Goal: Information Seeking & Learning: Learn about a topic

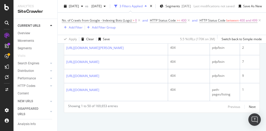
scroll to position [951, 0]
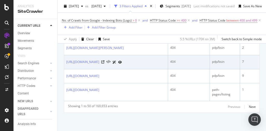
scroll to position [1316, 0]
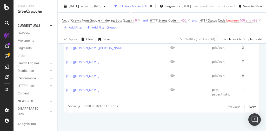
click at [83, 26] on div "Add Filter" at bounding box center [76, 27] width 14 height 4
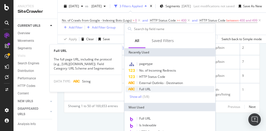
click at [154, 90] on div "Full URL" at bounding box center [170, 89] width 89 height 6
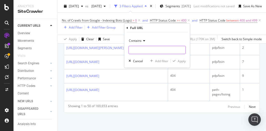
click at [141, 49] on input "text" at bounding box center [157, 50] width 57 height 8
type input "/shop/"
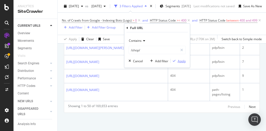
click at [179, 62] on div "Apply" at bounding box center [182, 61] width 8 height 4
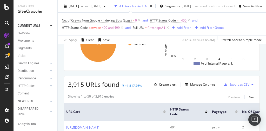
scroll to position [98, 0]
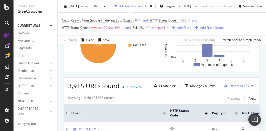
click at [183, 27] on div "Add Filter" at bounding box center [184, 27] width 14 height 4
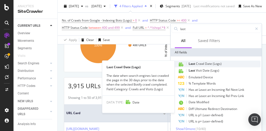
type input "last"
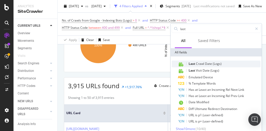
click at [205, 64] on span "Date" at bounding box center [209, 64] width 8 height 4
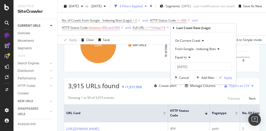
click at [189, 58] on icon at bounding box center [189, 57] width 4 height 3
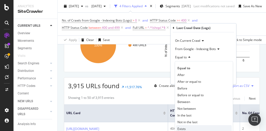
click at [183, 128] on span "Exists" at bounding box center [182, 129] width 8 height 4
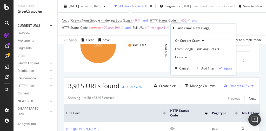
click at [228, 69] on div "Apply" at bounding box center [228, 68] width 8 height 4
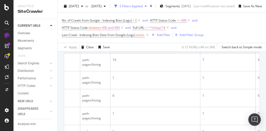
scroll to position [215, 0]
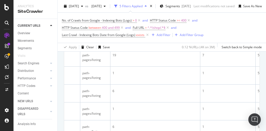
drag, startPoint x: 136, startPoint y: 95, endPoint x: 234, endPoint y: 29, distance: 117.9
click at [234, 29] on div "No. of Crawls from Google - Indexing Bots (Logs) > 0 and HTTP Status Code >= 40…" at bounding box center [162, 28] width 200 height 22
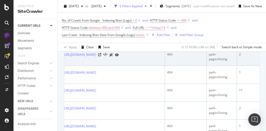
scroll to position [0, 0]
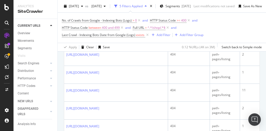
click at [99, 40] on link "https://www.bestbuy.com/site/shop/camera-accessories" at bounding box center [82, 36] width 33 height 5
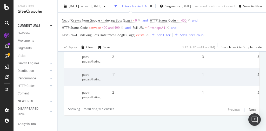
scroll to position [1062, 0]
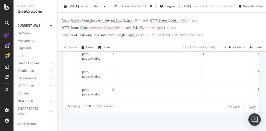
click at [249, 105] on div "Next" at bounding box center [252, 107] width 7 height 4
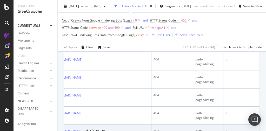
scroll to position [0, 0]
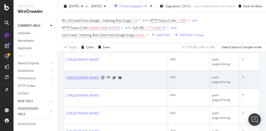
click at [99, 80] on link "https://www.bestbuy.com/site/shop/gift-toys" at bounding box center [82, 77] width 33 height 5
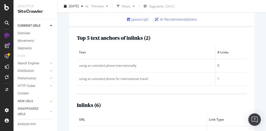
scroll to position [104, 0]
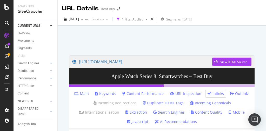
scroll to position [25, 0]
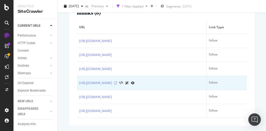
click at [117, 82] on icon at bounding box center [115, 83] width 3 height 3
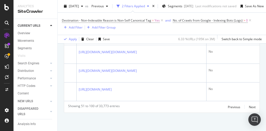
scroll to position [48, 0]
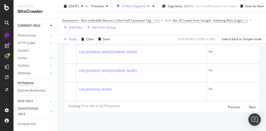
click at [30, 81] on div "Url Explorer" at bounding box center [26, 83] width 16 height 5
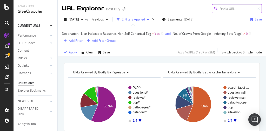
click at [225, 10] on input at bounding box center [237, 8] width 50 height 9
paste input "https://www.bestbuy.com/site/shop/cash-box"
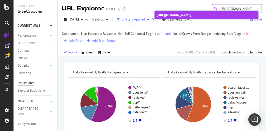
type input "https://www.bestbuy.com/site/shop/cash-box"
click at [191, 16] on span "https://www.bestbuy.com/site/shop/cash-box" at bounding box center [174, 15] width 35 height 4
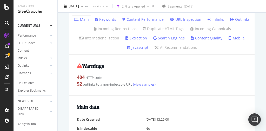
scroll to position [21, 0]
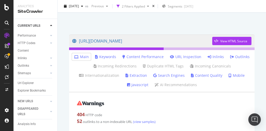
click at [210, 57] on link "Inlinks" at bounding box center [216, 56] width 16 height 5
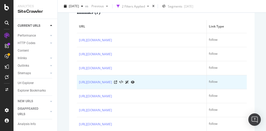
scroll to position [181, 0]
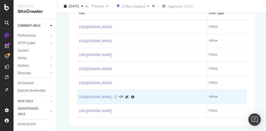
click at [117, 96] on icon at bounding box center [115, 97] width 3 height 3
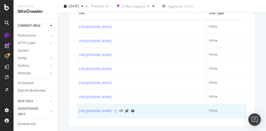
click at [117, 110] on icon at bounding box center [115, 111] width 3 height 3
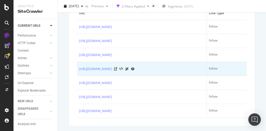
scroll to position [0, 0]
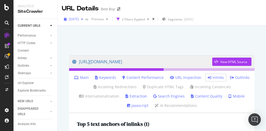
click at [83, 18] on icon "button" at bounding box center [82, 19] width 2 height 3
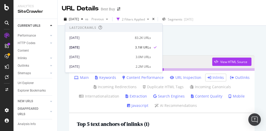
click at [206, 12] on div "URL Details Best Buy" at bounding box center [162, 6] width 209 height 13
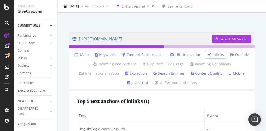
scroll to position [125, 0]
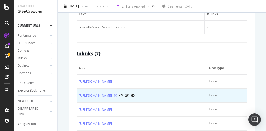
click at [117, 96] on icon at bounding box center [115, 95] width 3 height 3
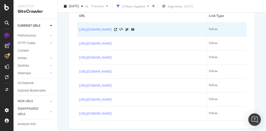
scroll to position [181, 0]
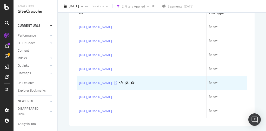
click at [117, 82] on icon at bounding box center [115, 83] width 3 height 3
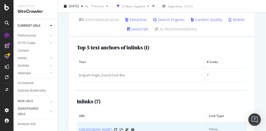
scroll to position [0, 0]
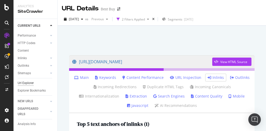
click at [31, 81] on div "Url Explorer" at bounding box center [26, 83] width 16 height 5
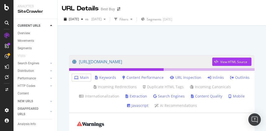
click at [213, 77] on link "Inlinks" at bounding box center [216, 77] width 16 height 5
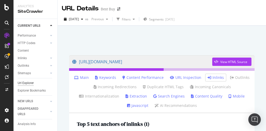
click at [28, 81] on div "Url Explorer" at bounding box center [26, 83] width 16 height 5
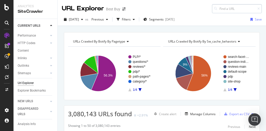
click at [228, 9] on input at bounding box center [237, 8] width 50 height 9
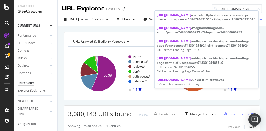
scroll to position [0, 29]
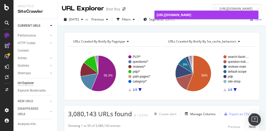
type input "https://www.bestbuy.com/site/shop/lanyards"
click at [191, 16] on span "https://www.bestbuy.com/site/shop/lanyards" at bounding box center [174, 15] width 35 height 4
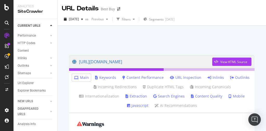
click at [216, 77] on link "Inlinks" at bounding box center [216, 77] width 16 height 5
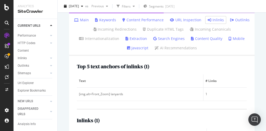
scroll to position [98, 0]
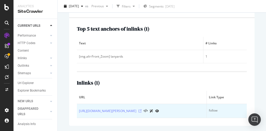
click at [142, 110] on icon at bounding box center [140, 111] width 3 height 3
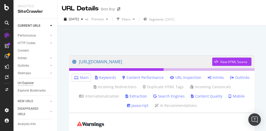
click at [27, 81] on div "Url Explorer" at bounding box center [26, 83] width 16 height 5
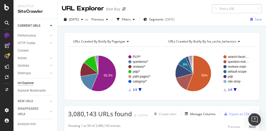
click at [220, 11] on input at bounding box center [237, 8] width 50 height 9
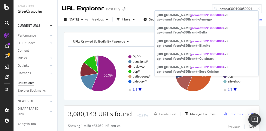
click at [214, 8] on div at bounding box center [215, 9] width 7 height 4
click at [215, 8] on input "pcmcat309100050004" at bounding box center [237, 8] width 50 height 9
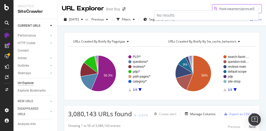
click at [232, 9] on input "food-steamers/pcmcat309100050004" at bounding box center [237, 8] width 50 height 9
paste input "https://www.bestbuy.com/site/steamers-rice-cookers-pressure-cookers/food-steame…"
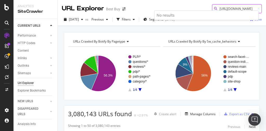
type input "https://www.bestbuy.com/site/steamers-rice-cookers-pressure-cookers/food-steame…"
click at [219, 8] on input "https://www.bestbuy.com/site/steamers-rice-cookers-pressure-cookers/food-steame…" at bounding box center [237, 8] width 50 height 9
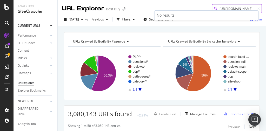
click at [219, 8] on input "https://www.bestbuy.com/site/steamers-rice-cookers-pressure-cookers/food-steame…" at bounding box center [237, 8] width 50 height 9
paste input "https://www.bestbuy.com/site/steamers-rice-cookers-pressure-cookers/steamers/pc…"
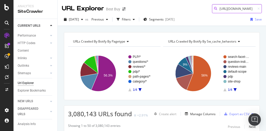
type input "https://www.bestbuy.com/site/steamers-rice-cookers-pressure-cookers/steamers/pc…"
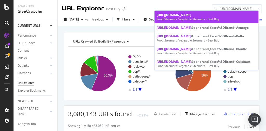
scroll to position [0, 0]
click at [198, 17] on div "https://www.bestbuy.com/site/steamers-rice-cookers-pressure-cookers/steamers/pc…" at bounding box center [207, 15] width 100 height 4
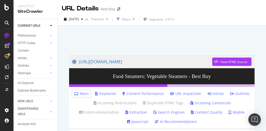
click at [215, 94] on link "Inlinks" at bounding box center [216, 93] width 16 height 5
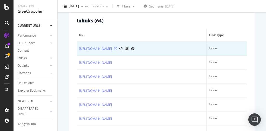
click at [117, 50] on icon at bounding box center [115, 48] width 3 height 3
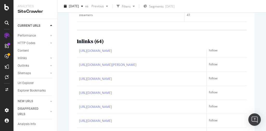
scroll to position [146, 0]
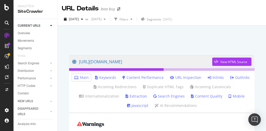
click at [216, 77] on link "Inlinks" at bounding box center [216, 77] width 16 height 5
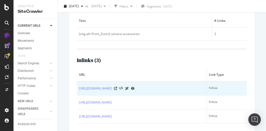
scroll to position [125, 0]
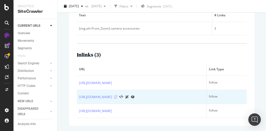
click at [117, 96] on icon at bounding box center [115, 97] width 3 height 3
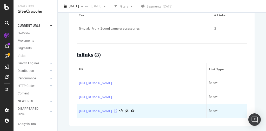
click at [117, 110] on icon at bounding box center [115, 111] width 3 height 3
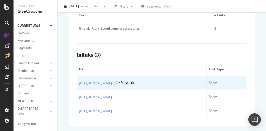
click at [117, 82] on icon at bounding box center [115, 83] width 3 height 3
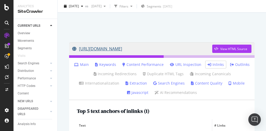
scroll to position [0, 0]
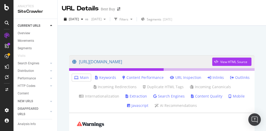
click at [213, 79] on link "Inlinks" at bounding box center [216, 77] width 16 height 5
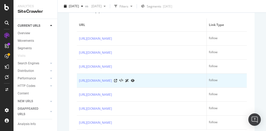
scroll to position [181, 0]
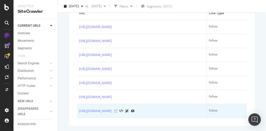
click at [117, 110] on icon at bounding box center [115, 111] width 3 height 3
click at [112, 109] on link "[URL][DOMAIN_NAME]" at bounding box center [95, 111] width 33 height 5
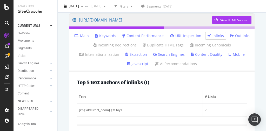
scroll to position [0, 0]
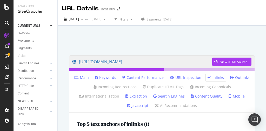
click at [174, 96] on link "Search Engines" at bounding box center [168, 96] width 31 height 5
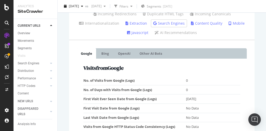
scroll to position [67, 0]
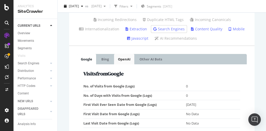
click at [131, 60] on link "OpenAI" at bounding box center [124, 59] width 20 height 10
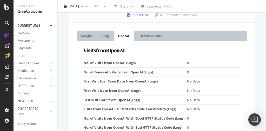
scroll to position [83, 0]
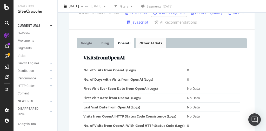
click at [147, 45] on link "Other AI Bots" at bounding box center [151, 43] width 30 height 10
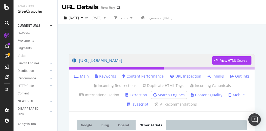
scroll to position [0, 0]
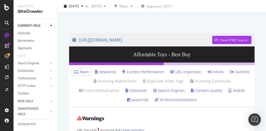
scroll to position [21, 0]
